Goal: Check status: Check status

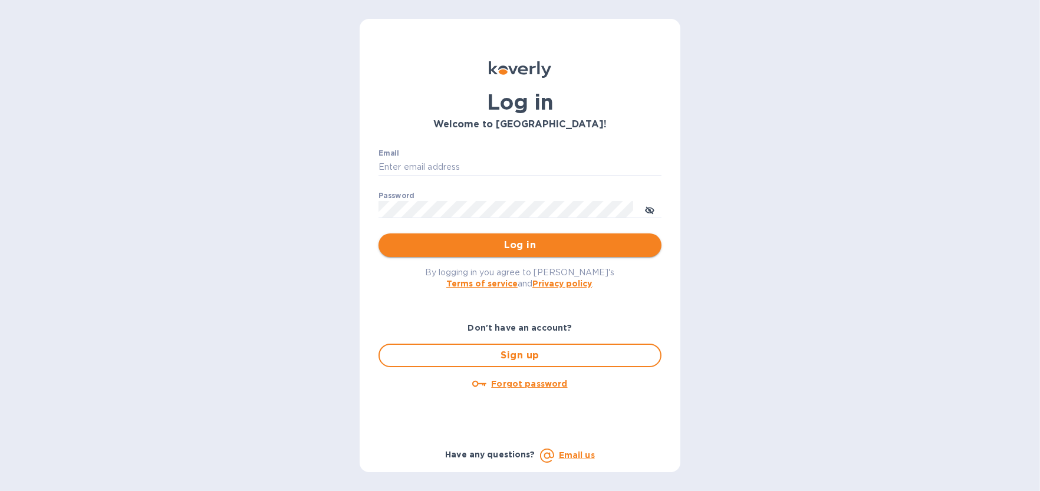
type input "[EMAIL_ADDRESS][DOMAIN_NAME]"
click at [509, 246] on span "Log in" at bounding box center [520, 245] width 264 height 14
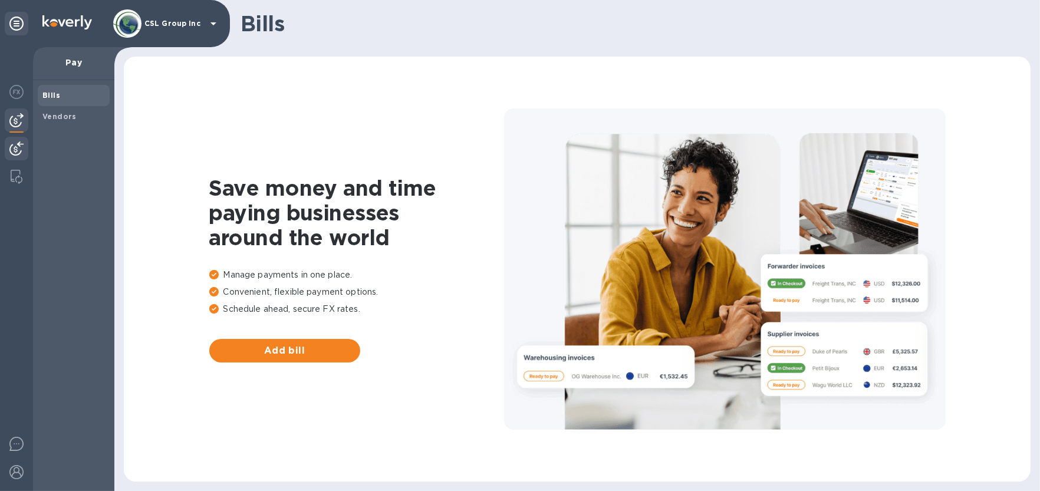
click at [9, 151] on img at bounding box center [16, 148] width 14 height 14
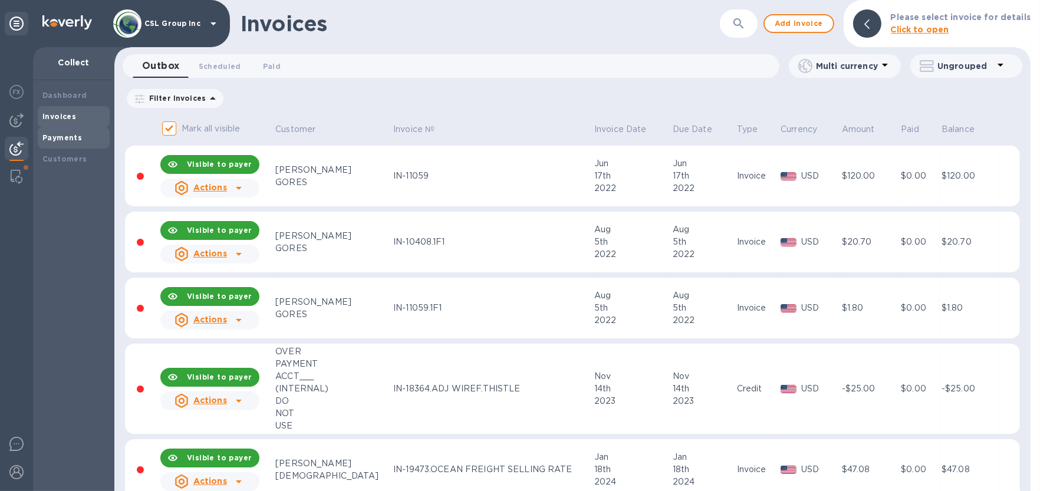
click at [60, 137] on b "Payments" at bounding box center [61, 137] width 39 height 9
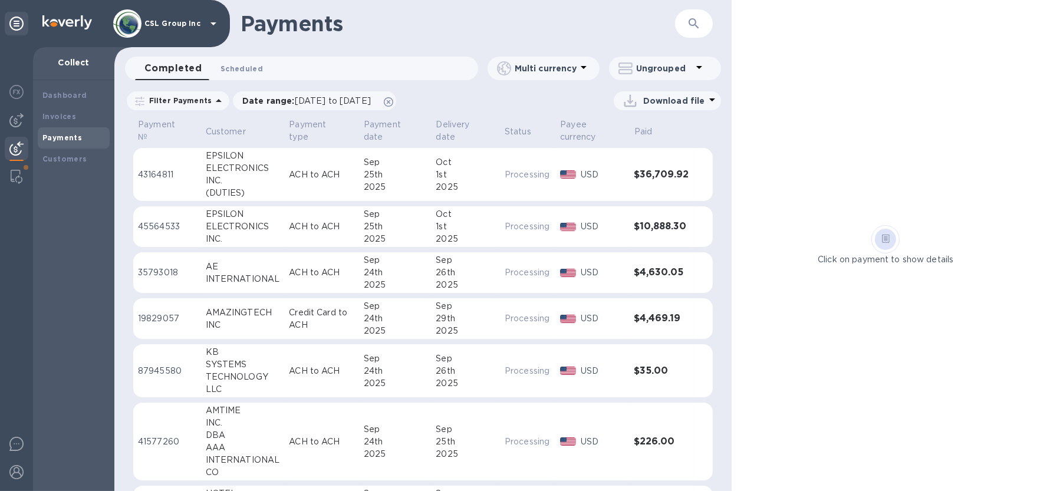
click at [232, 60] on button "Scheduled 0" at bounding box center [241, 69] width 61 height 24
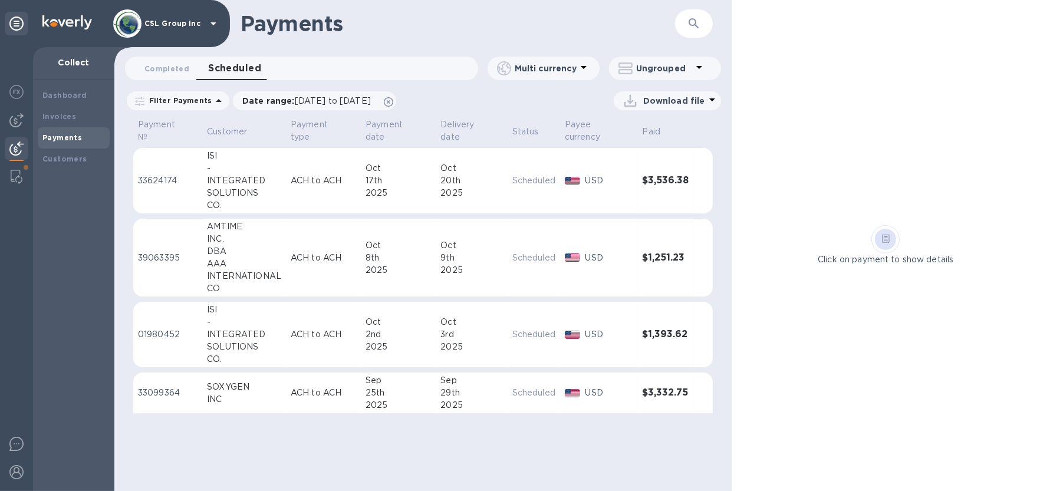
click at [390, 393] on div "25th" at bounding box center [397, 393] width 65 height 12
